Goal: Task Accomplishment & Management: Manage account settings

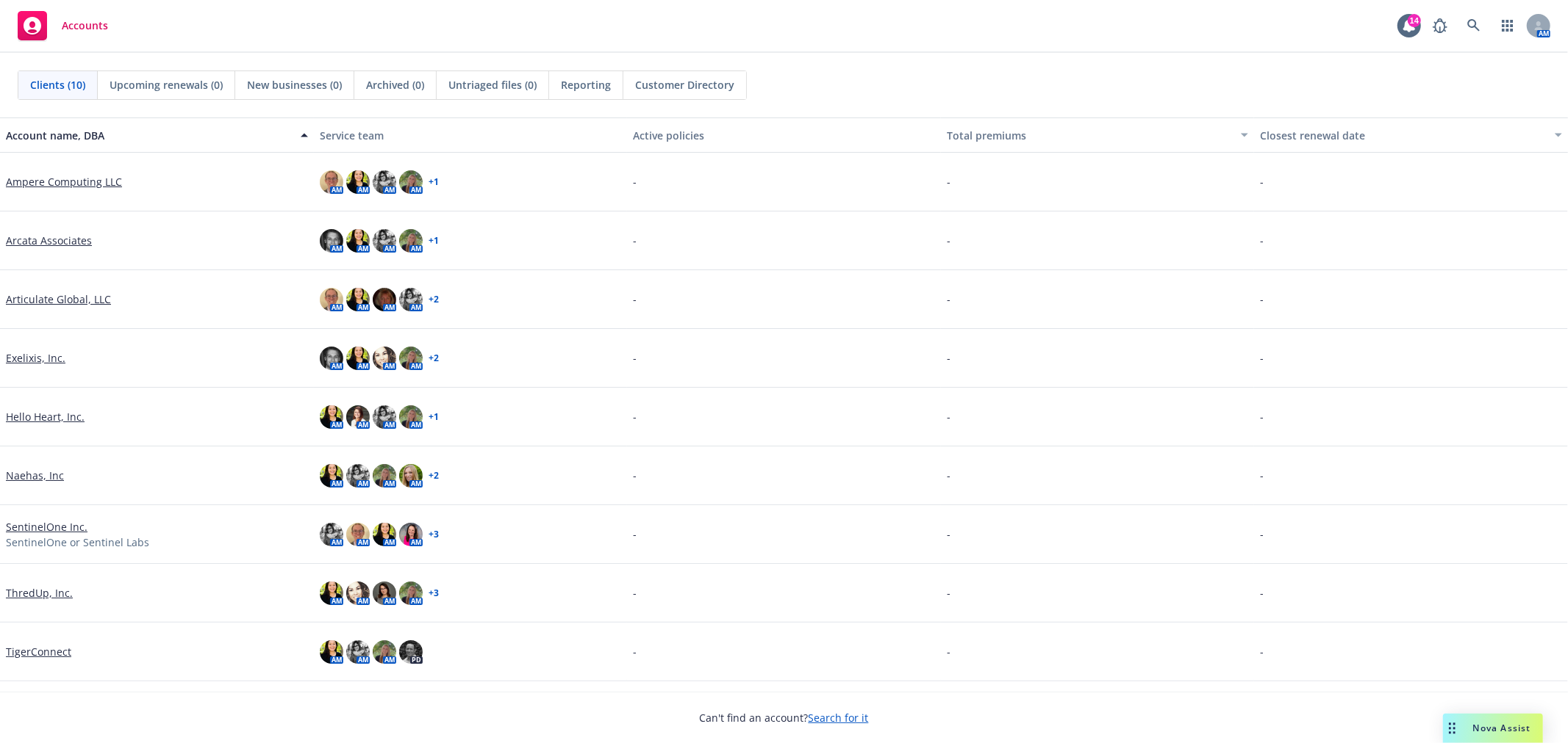
scroll to position [48, 0]
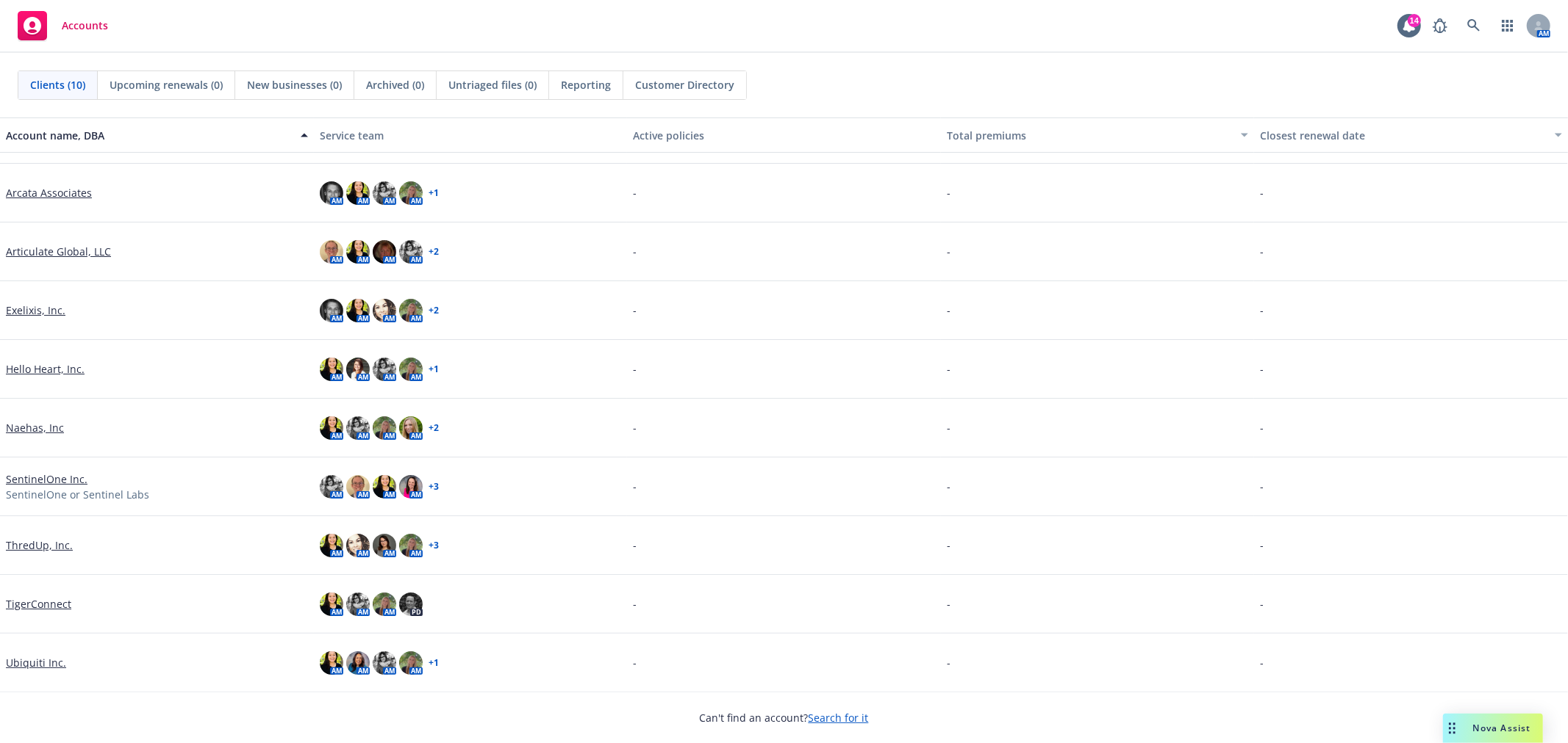
click at [53, 475] on link "SentinelOne Inc." at bounding box center [46, 479] width 81 height 15
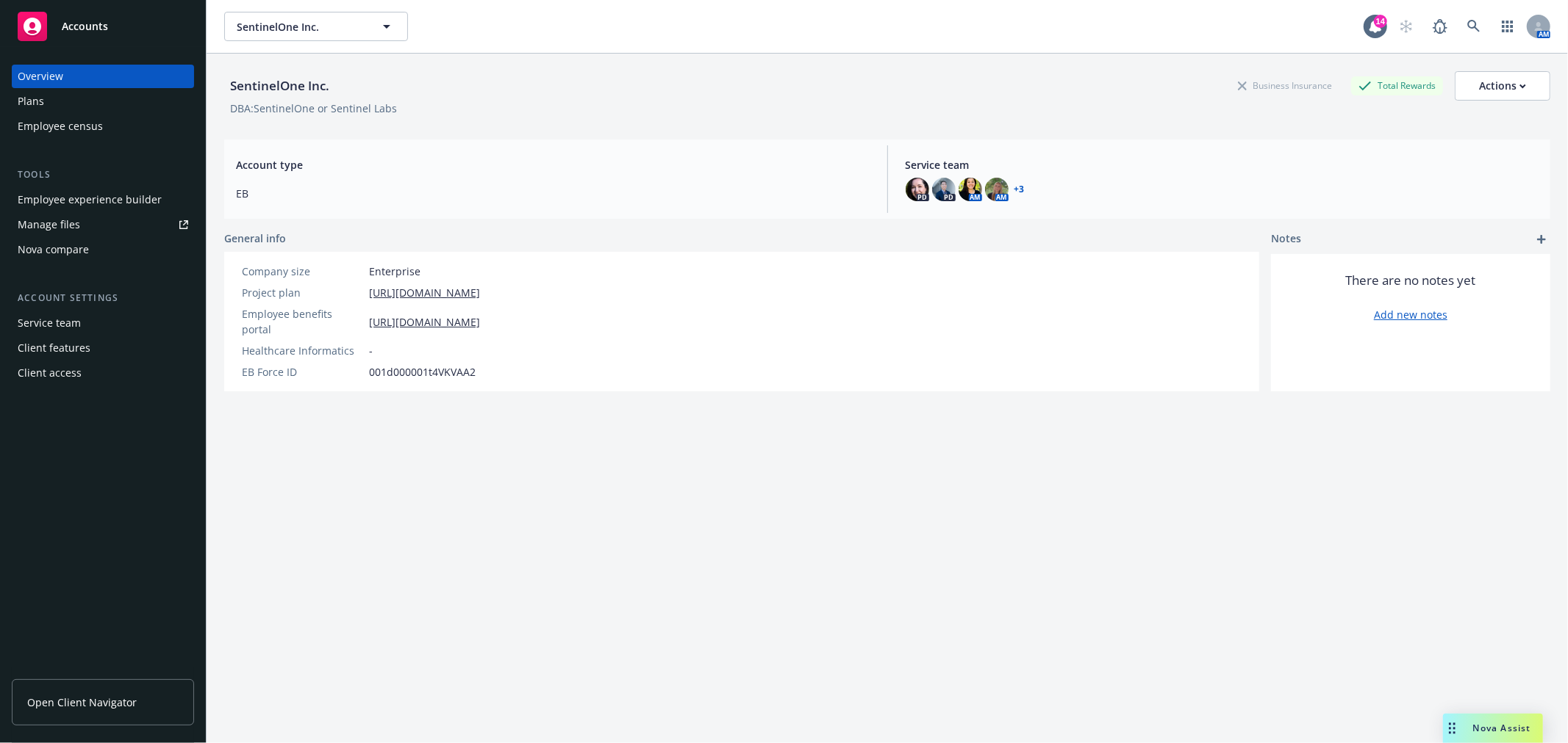
click at [79, 229] on link "Manage files" at bounding box center [103, 225] width 183 height 23
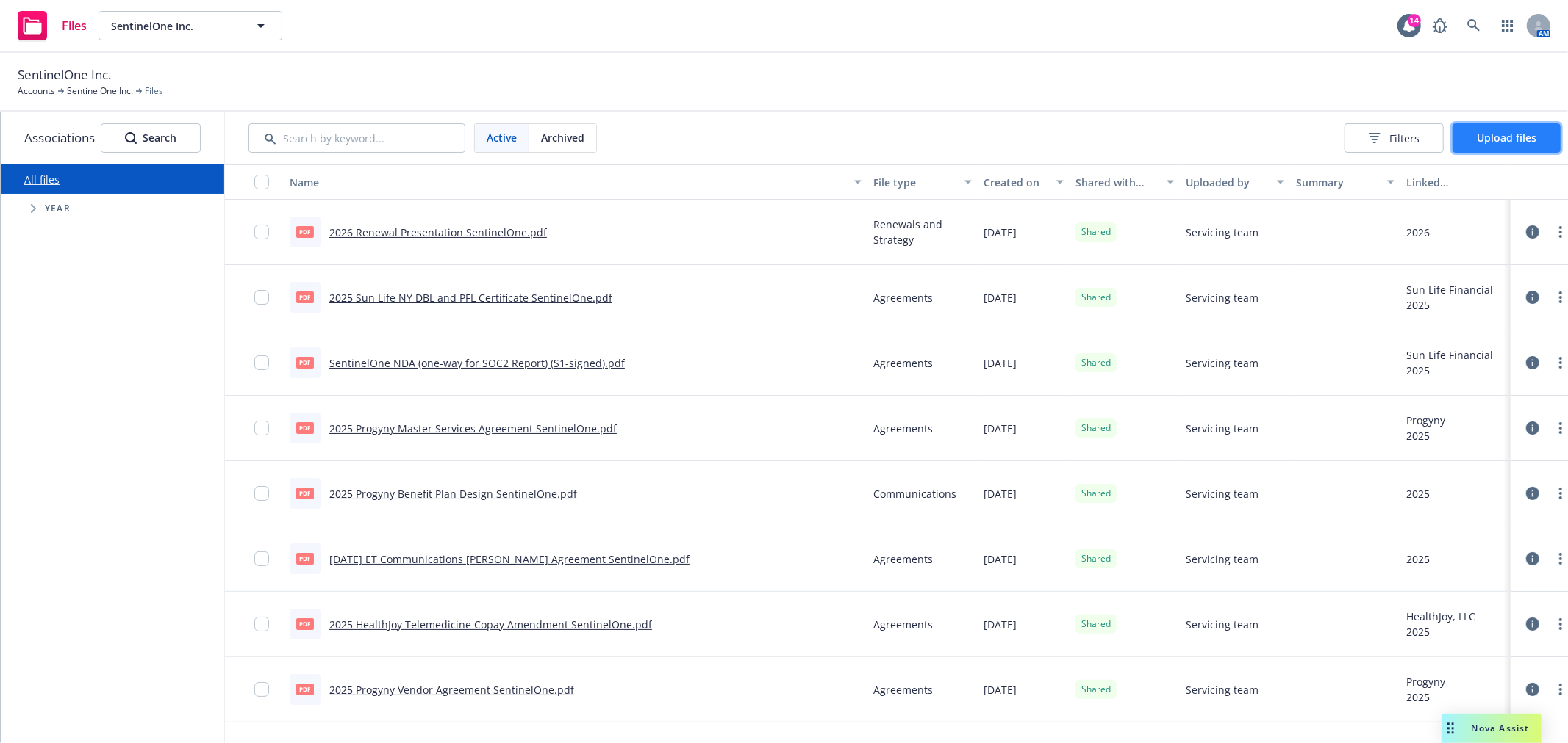
click at [1518, 150] on button "Upload files" at bounding box center [1506, 137] width 108 height 29
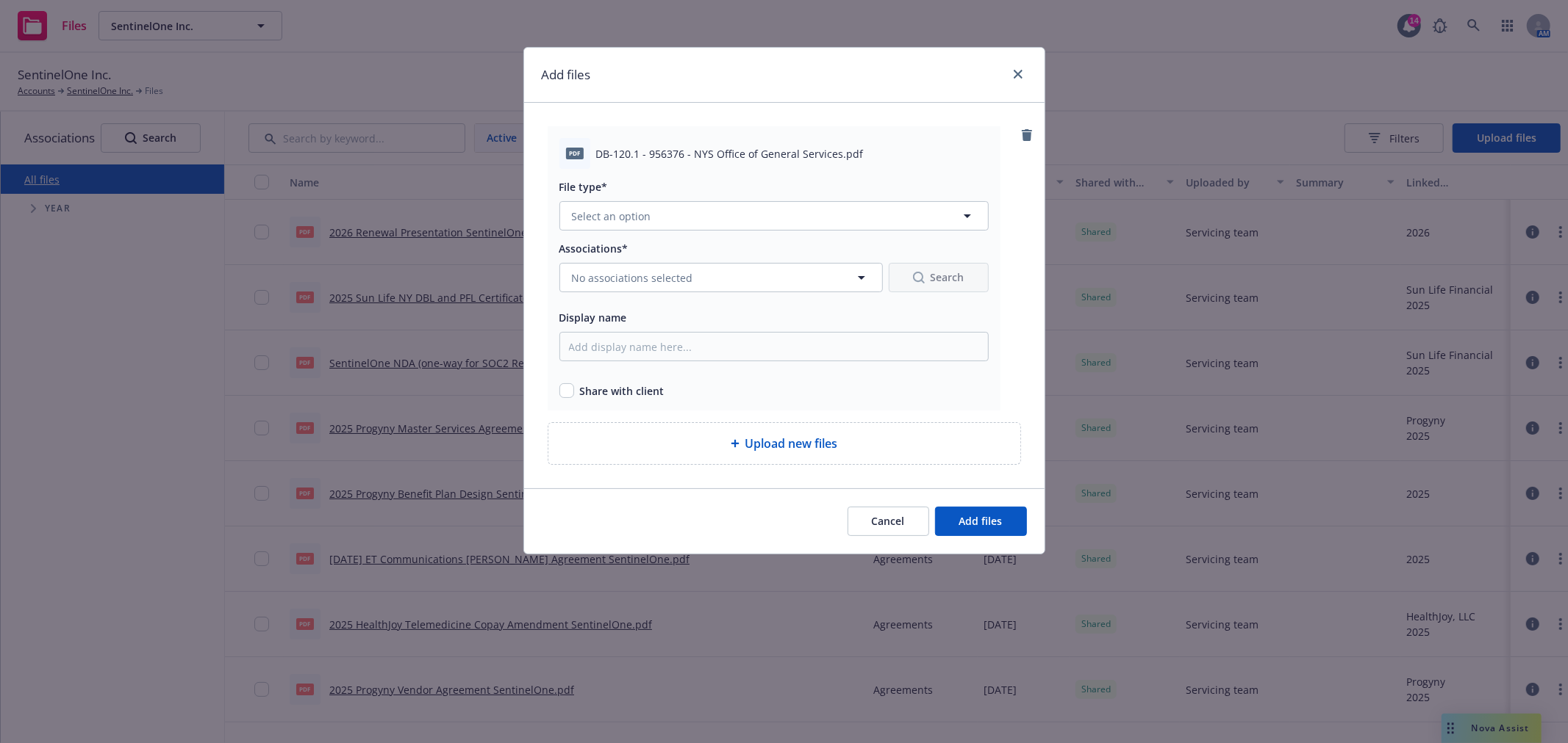
click at [632, 325] on div "Display name" at bounding box center [774, 317] width 429 height 18
click at [637, 340] on input "Display name" at bounding box center [774, 346] width 429 height 29
paste input "[DATE] Life NY DBL and PFL Certificate SentinelOne"
type input "[DATE] Life NY DBL and PFL Certificate SentinelOne"
click at [564, 387] on input "checkbox" at bounding box center [567, 391] width 15 height 15
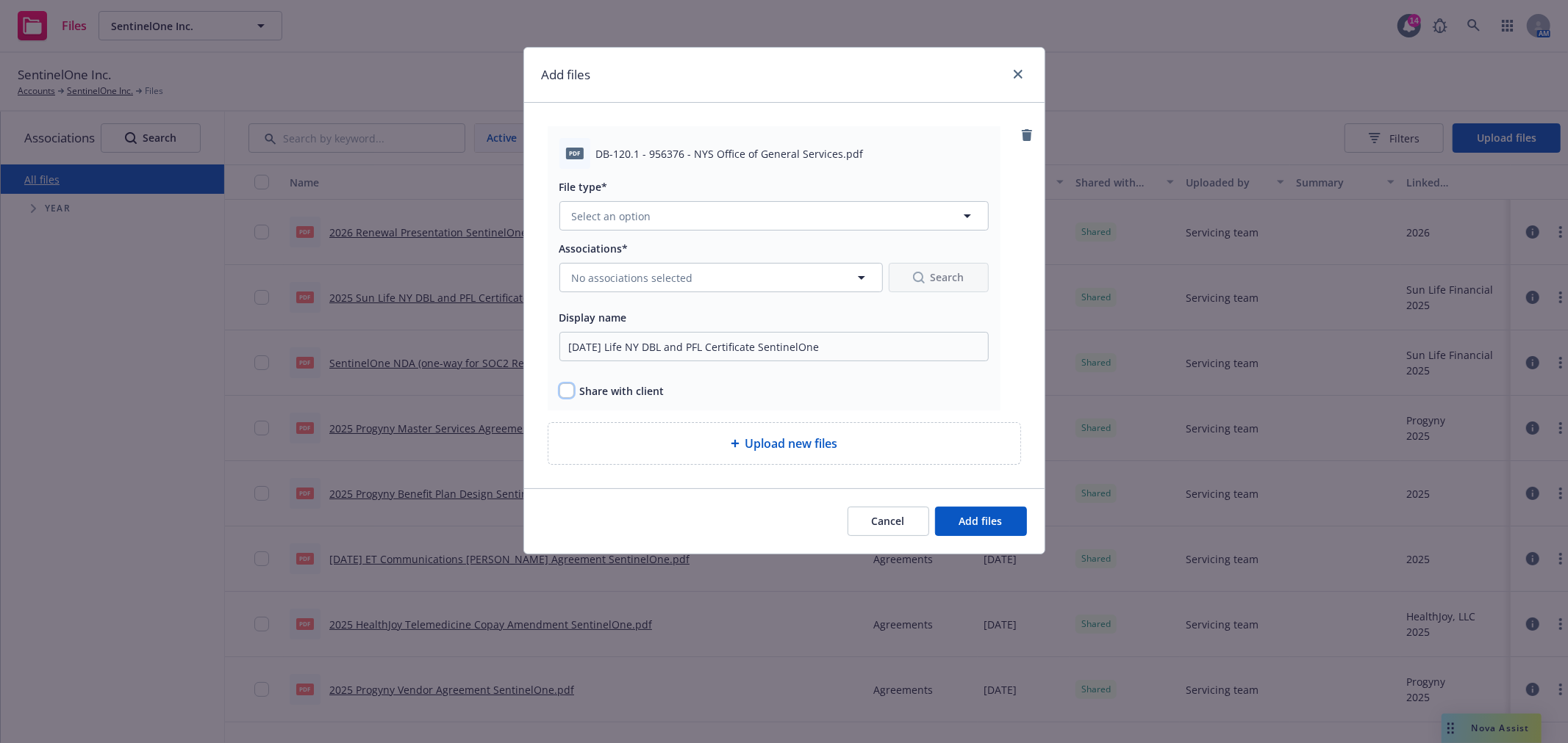
checkbox input "true"
click at [655, 215] on button "Select an option" at bounding box center [774, 216] width 429 height 29
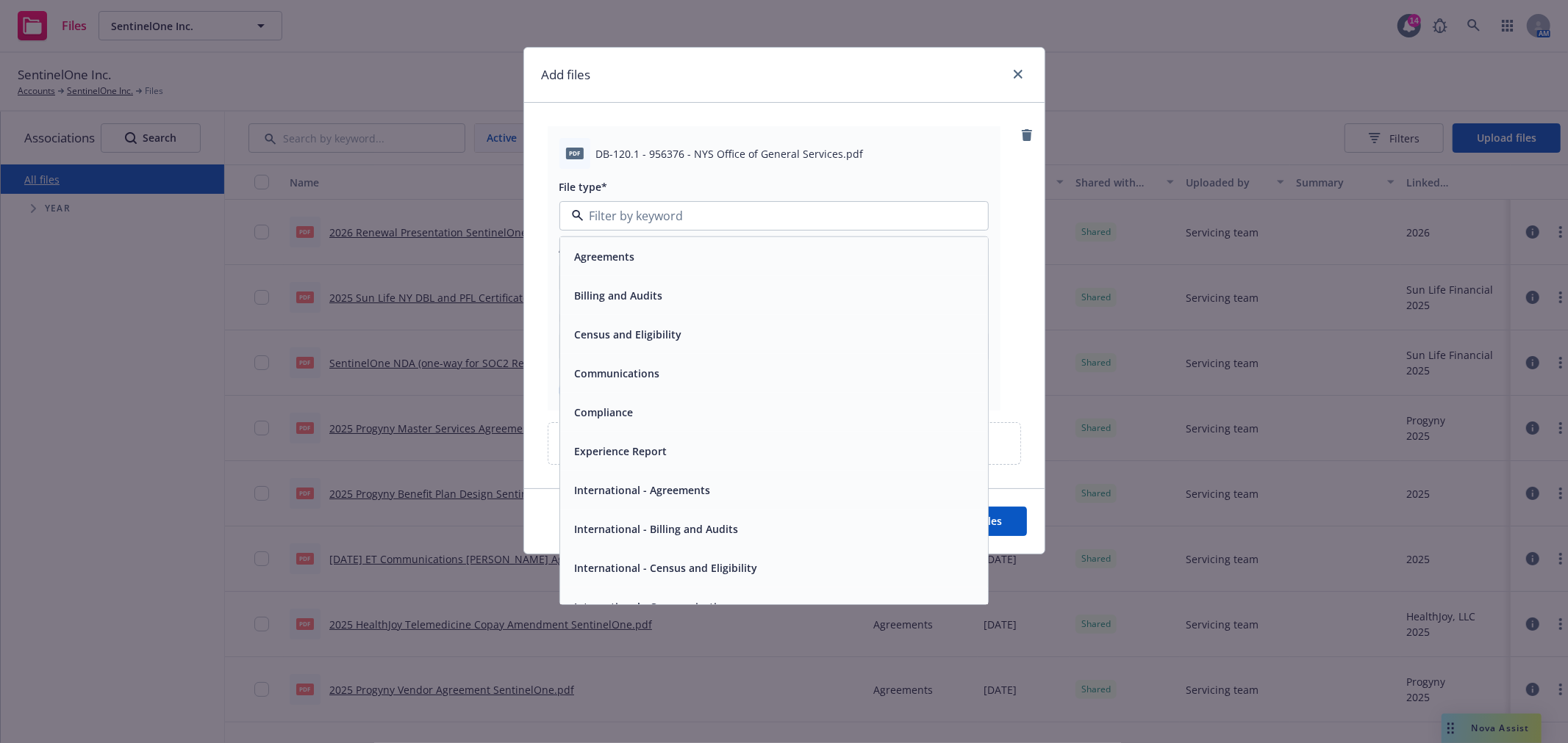
click at [677, 266] on div "Agreements" at bounding box center [774, 256] width 410 height 21
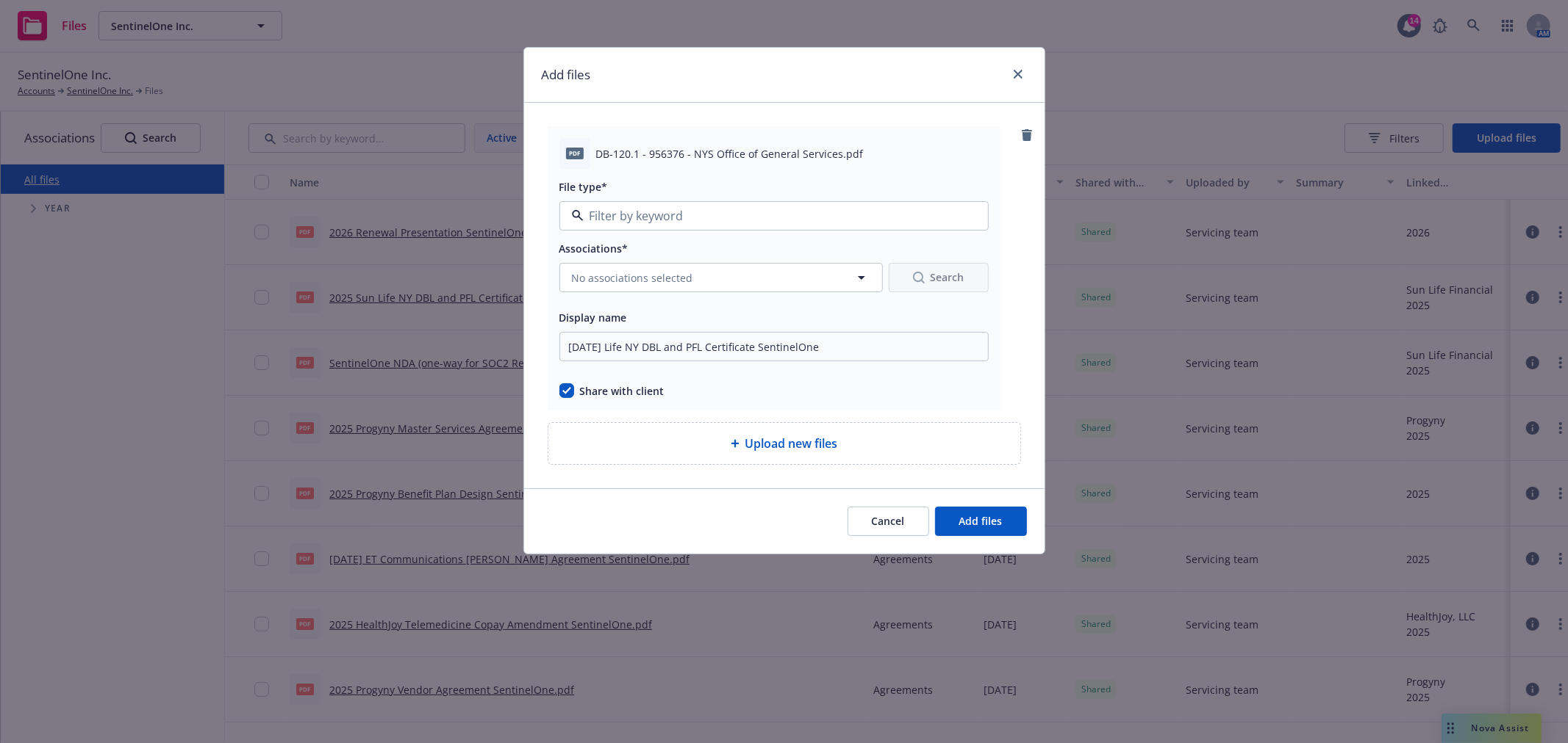
type input "Agreements"
click at [678, 209] on span "Agreements" at bounding box center [745, 216] width 347 height 15
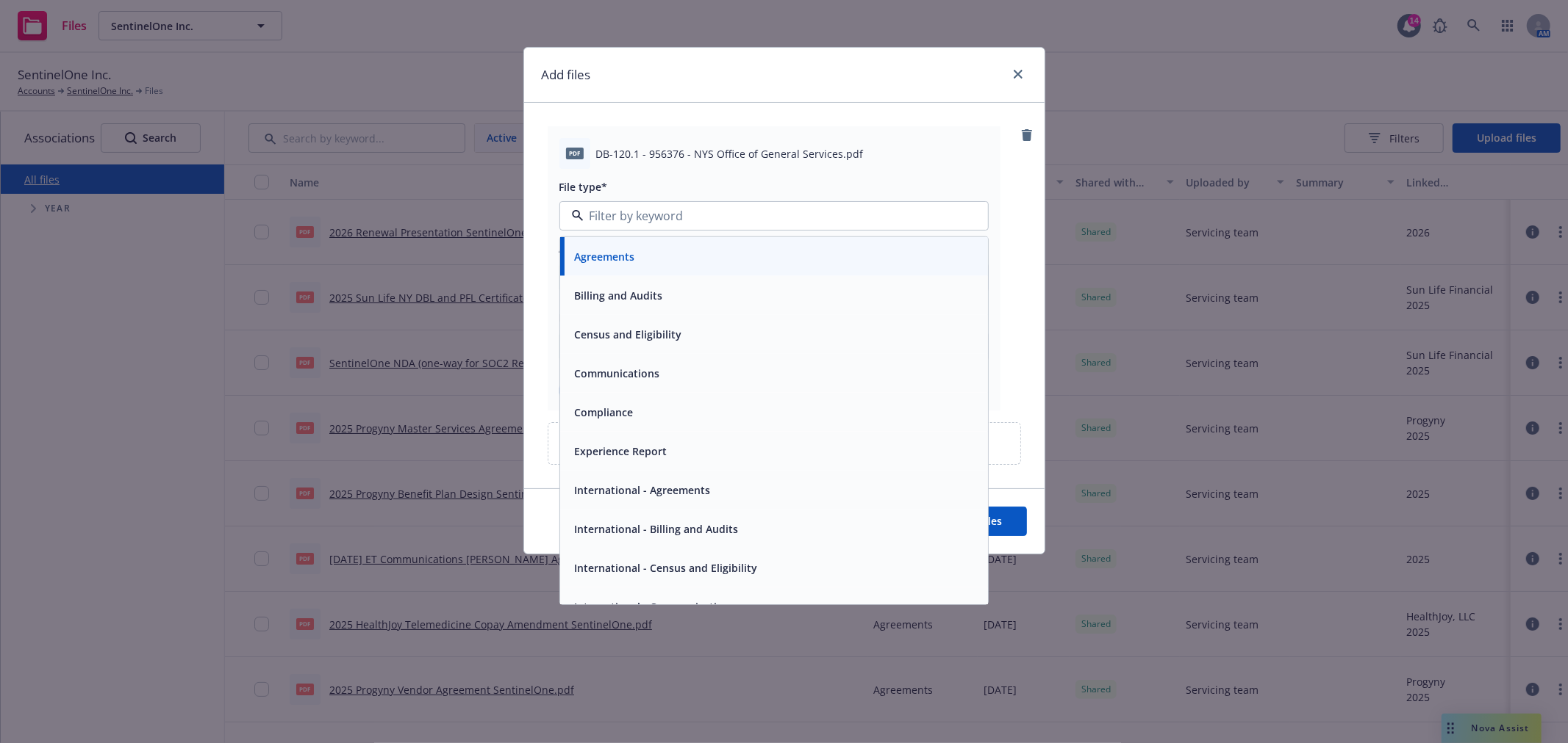
click at [813, 164] on div "pdf DB-120.1 - 956376 - NYS Office of General Services.pdf" at bounding box center [774, 153] width 429 height 31
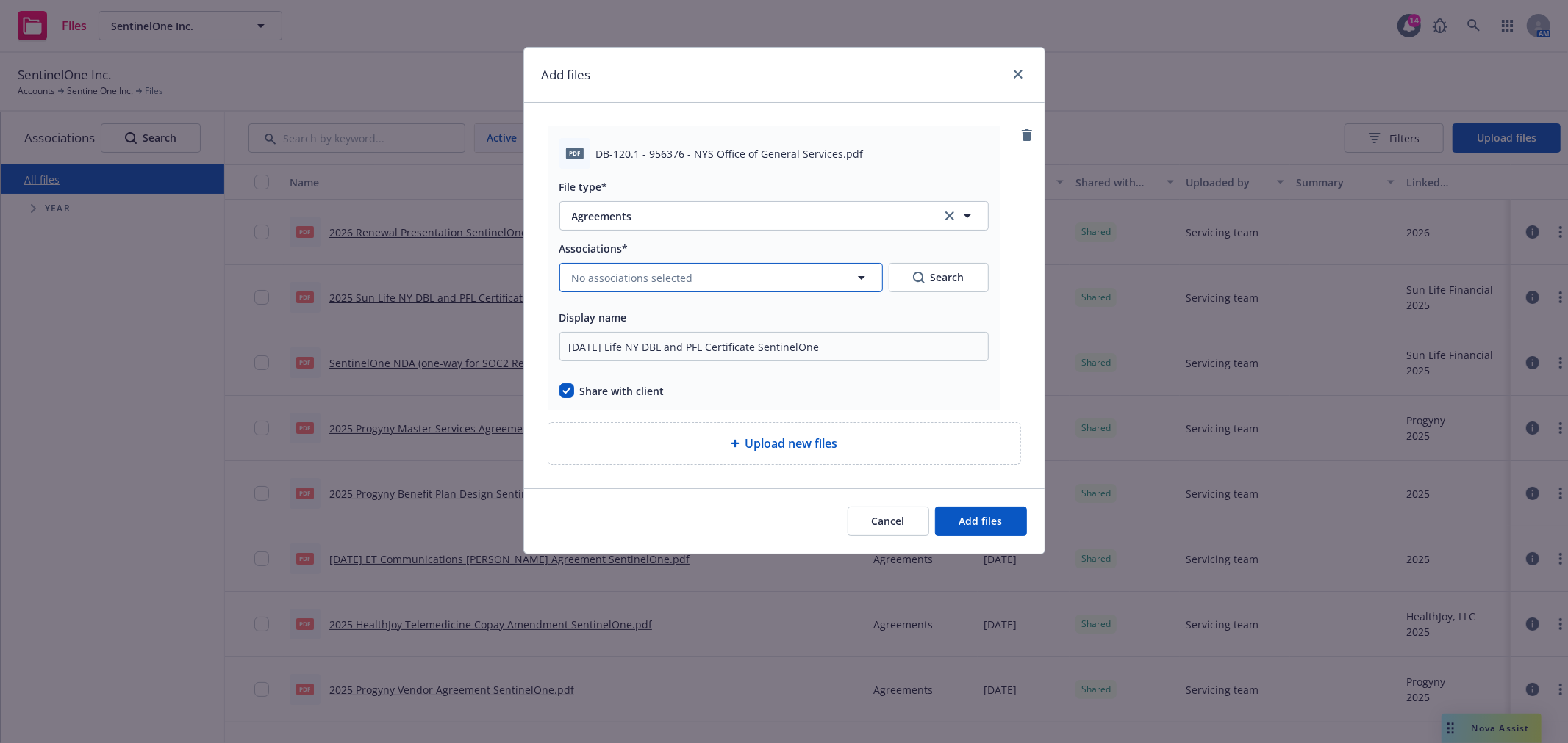
click at [709, 274] on button "No associations selected" at bounding box center [721, 277] width 323 height 29
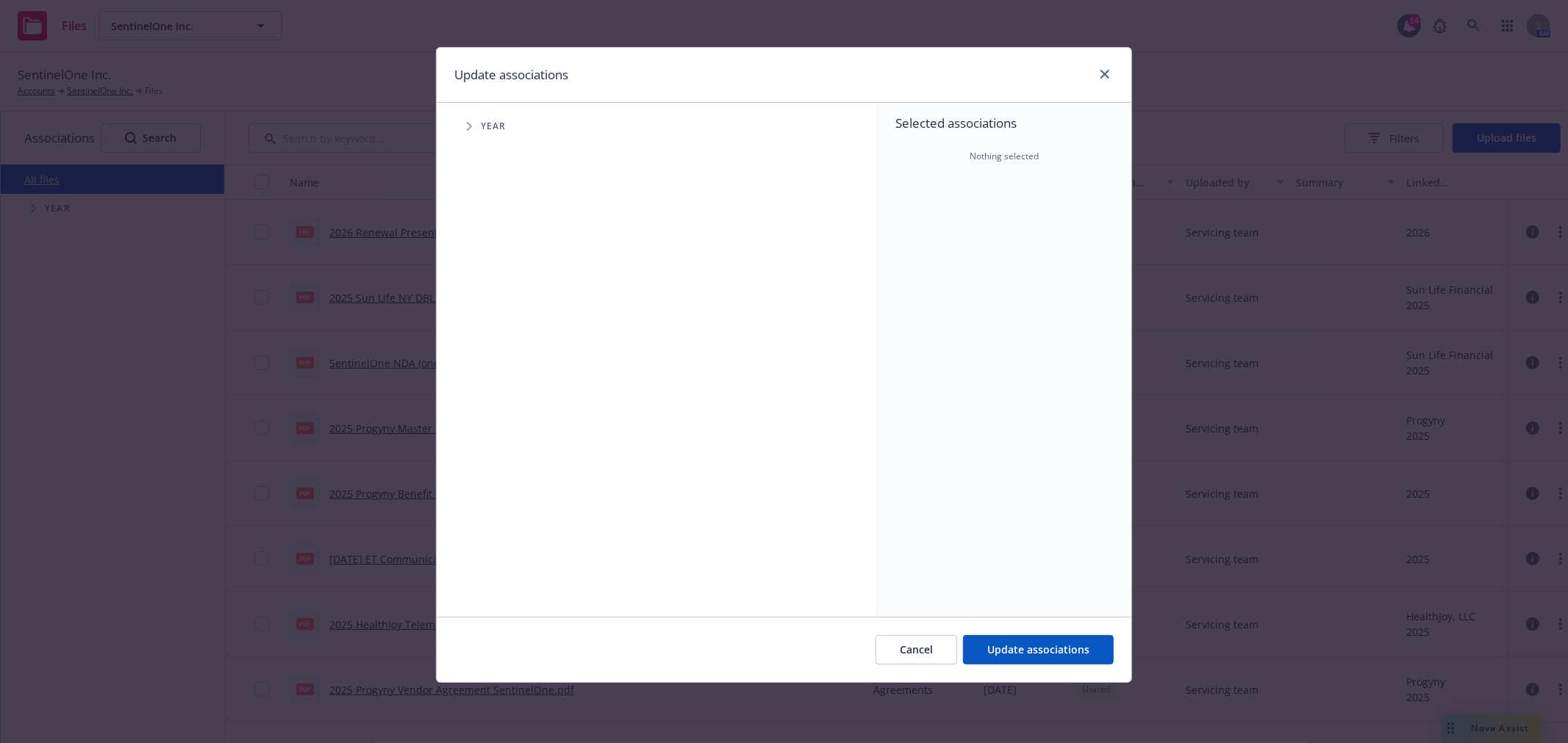
click at [472, 132] on span "Tree Example" at bounding box center [469, 126] width 23 height 23
click at [504, 339] on div "2025 Year" at bounding box center [521, 327] width 44 height 28
click at [502, 331] on input "Tree Example" at bounding box center [506, 328] width 15 height 15
click at [502, 328] on input "Tree Example" at bounding box center [506, 328] width 15 height 15
checkbox input "true"
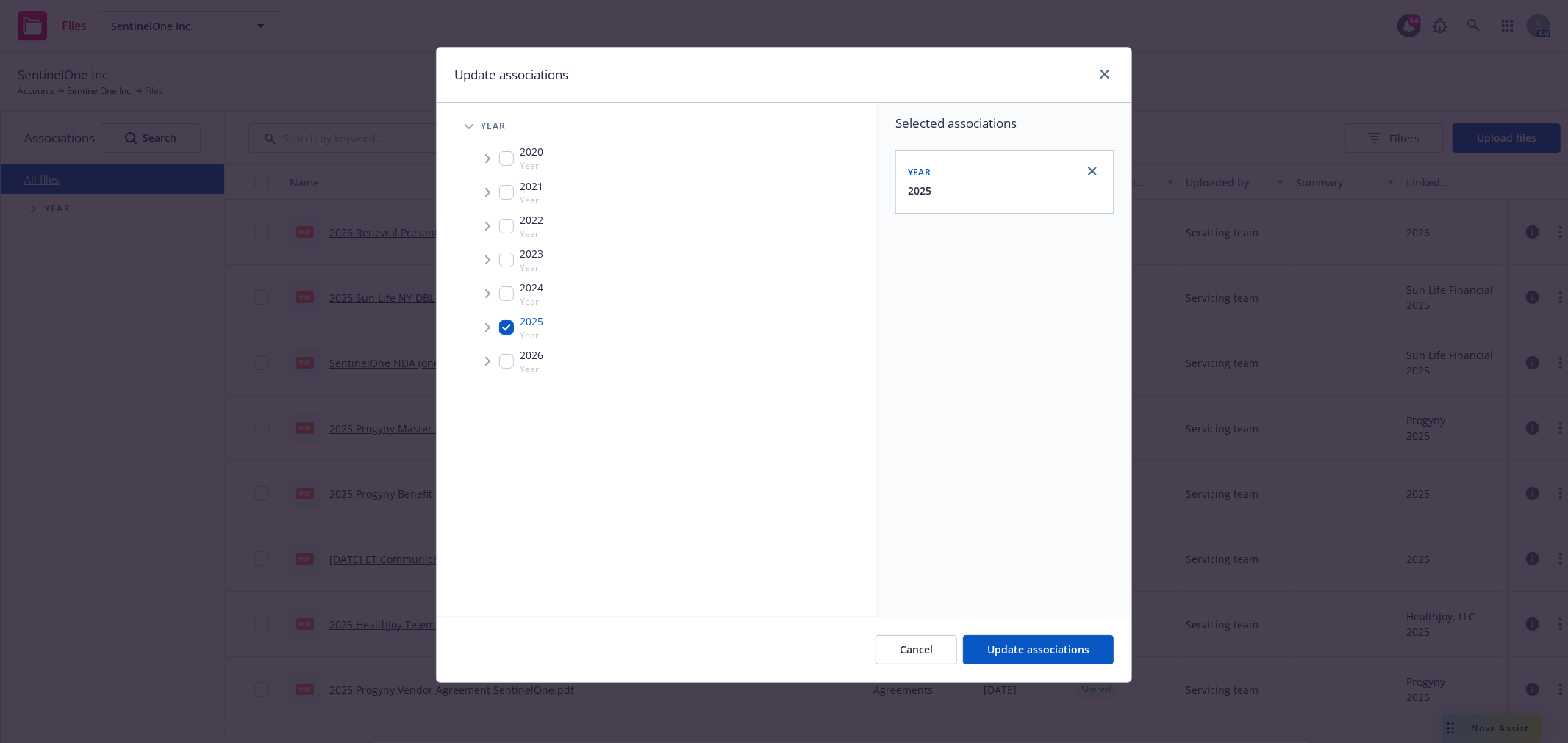
click at [490, 326] on icon "Tree Example" at bounding box center [487, 327] width 6 height 9
click at [512, 356] on span "Tree Example" at bounding box center [506, 359] width 23 height 23
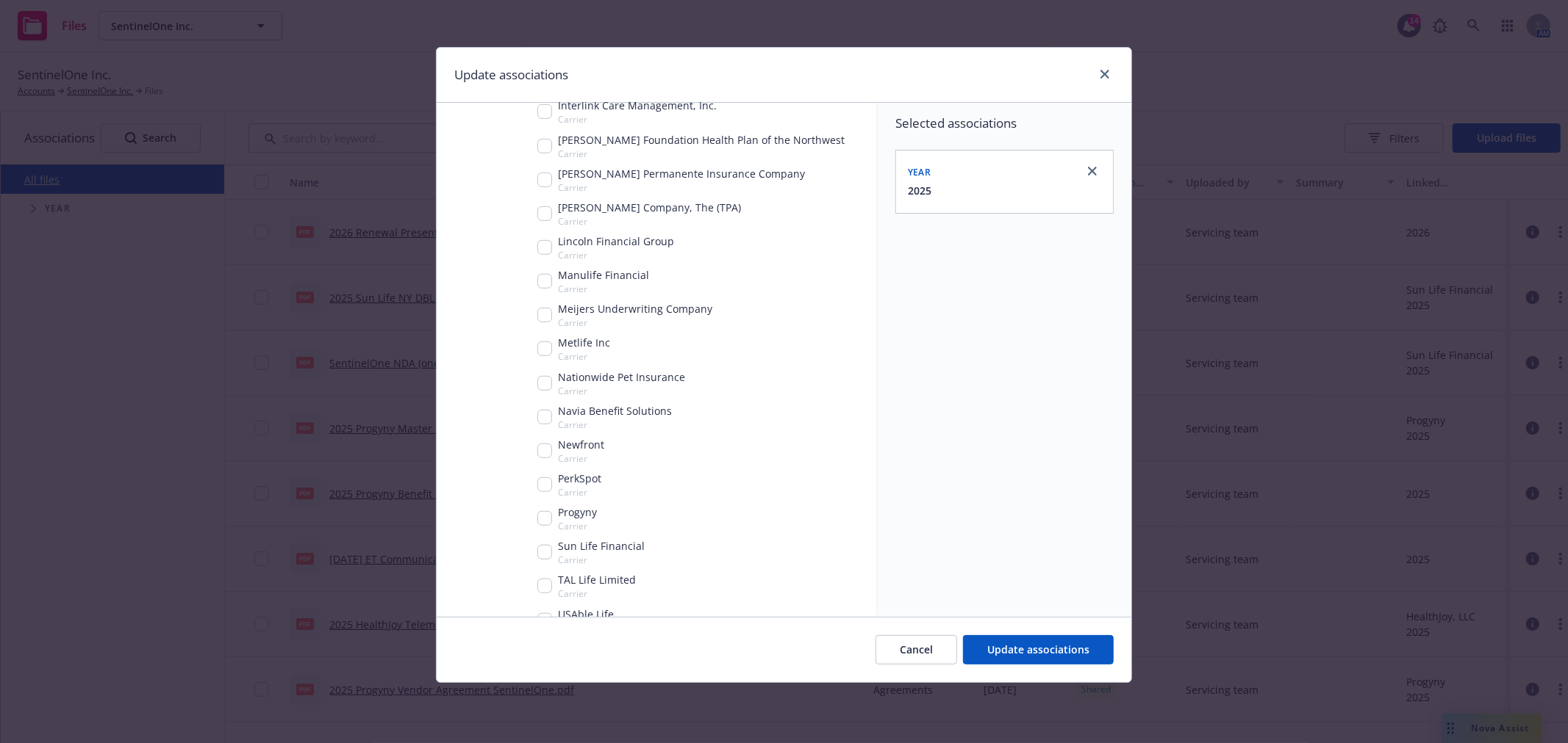
scroll to position [951, 0]
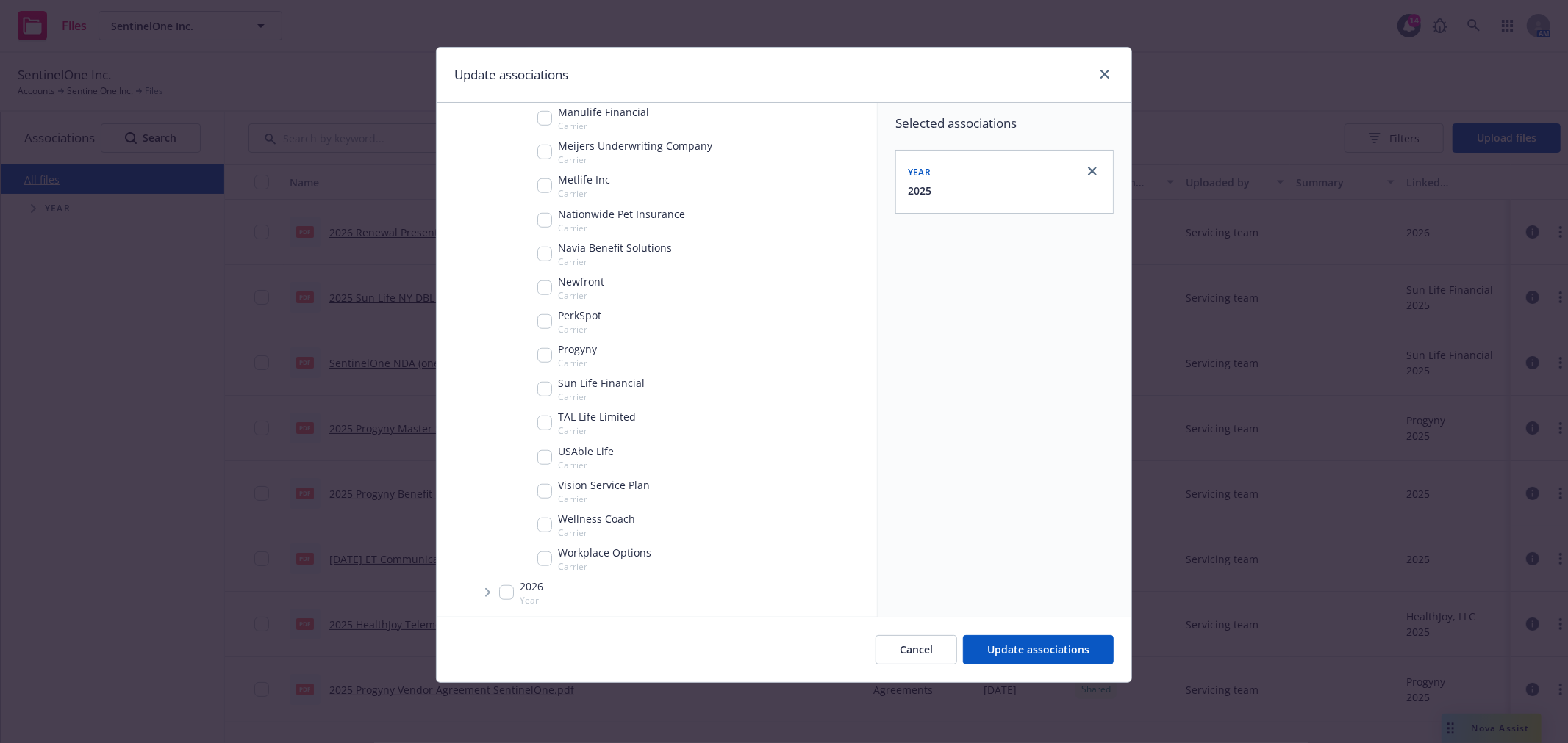
click at [545, 385] on input "Tree Example" at bounding box center [545, 389] width 15 height 15
checkbox input "true"
click at [1067, 647] on span "Update associations" at bounding box center [1038, 649] width 102 height 14
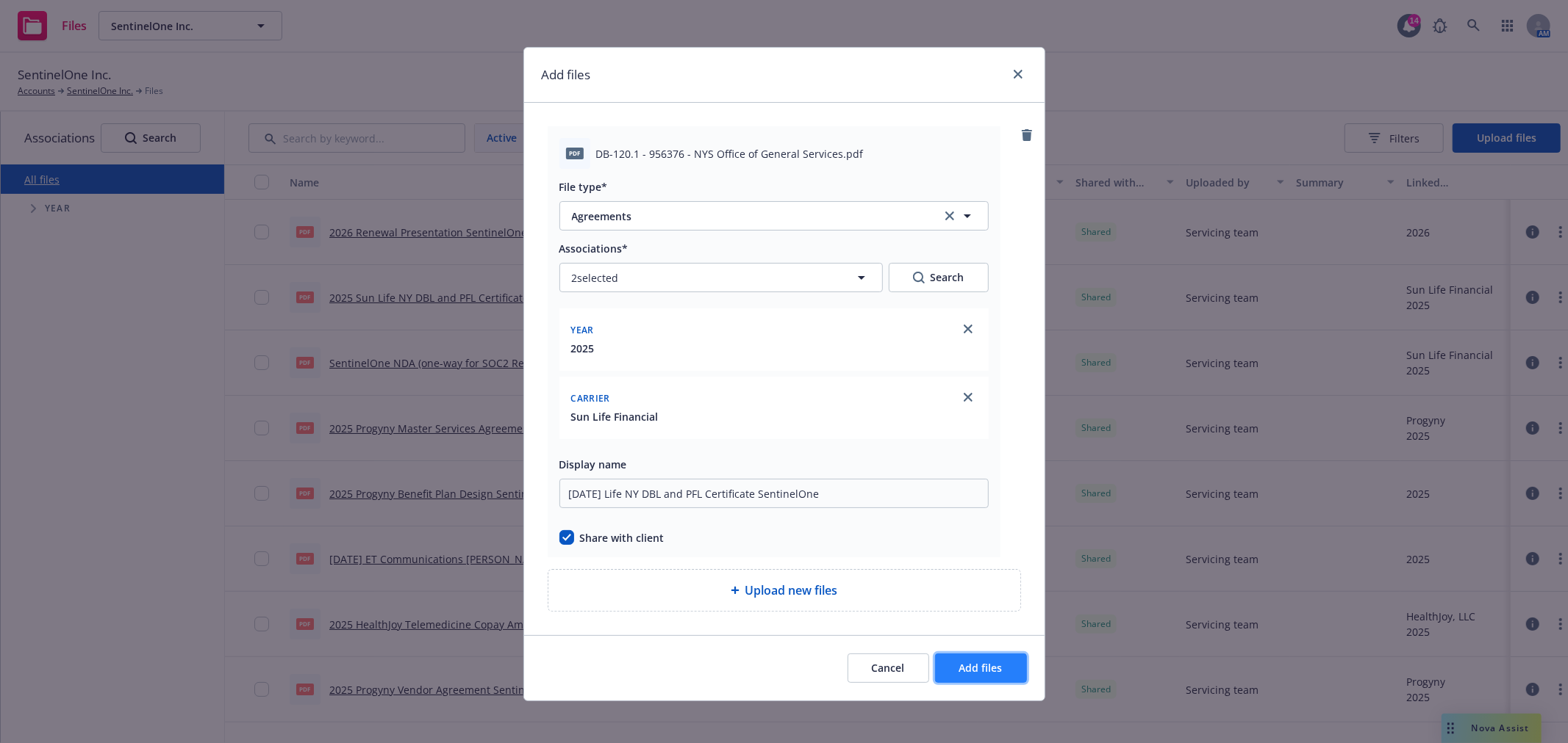
click at [968, 671] on span "Add files" at bounding box center [981, 668] width 44 height 14
